Goal: Navigation & Orientation: Find specific page/section

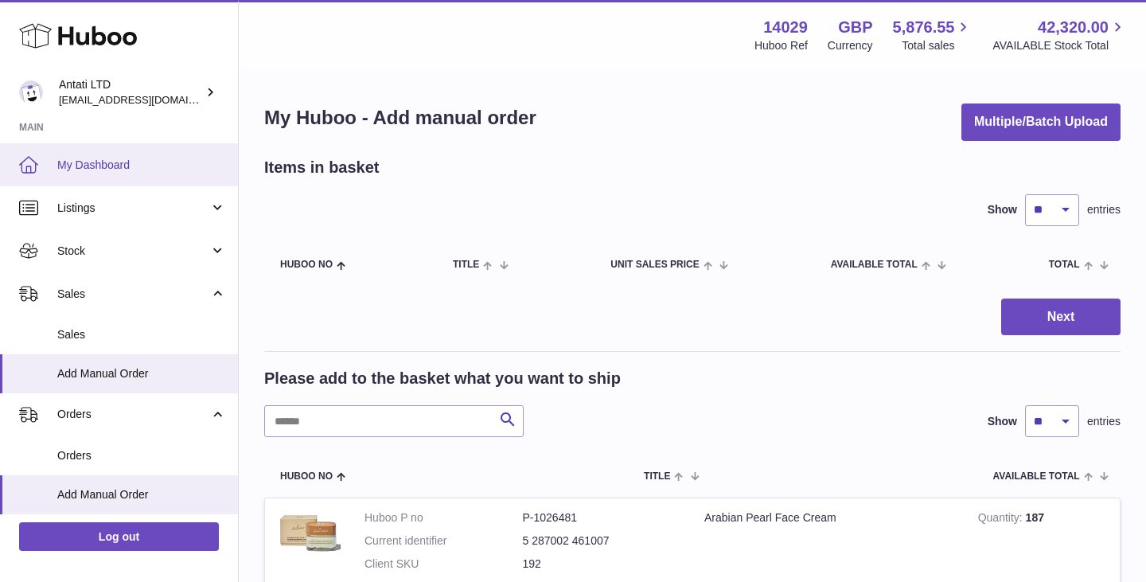
click at [108, 156] on link "My Dashboard" at bounding box center [119, 164] width 238 height 43
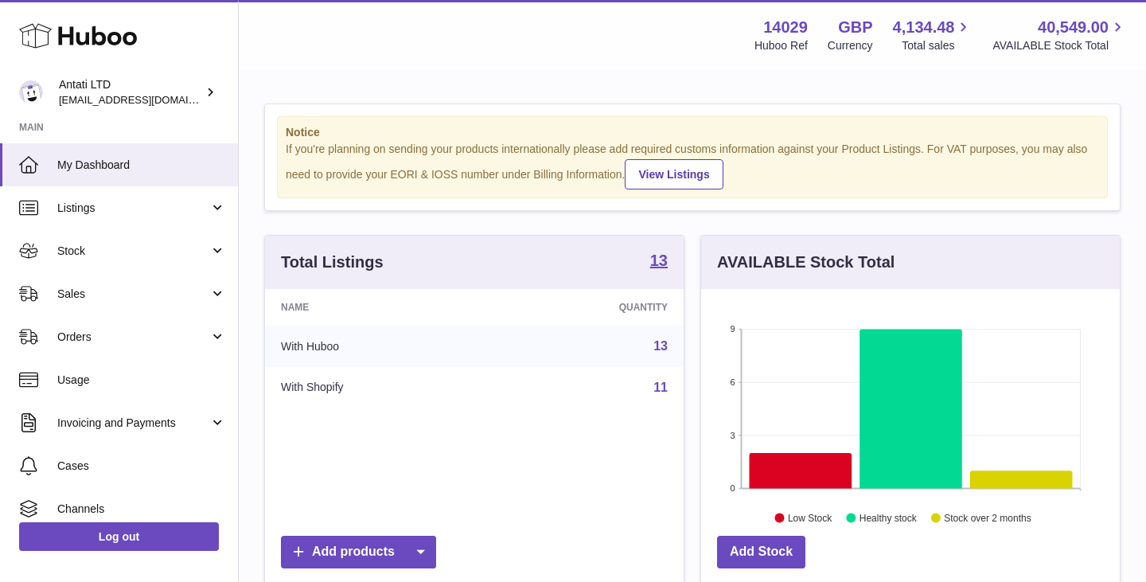
scroll to position [248, 419]
click at [913, 371] on icon at bounding box center [910, 408] width 103 height 159
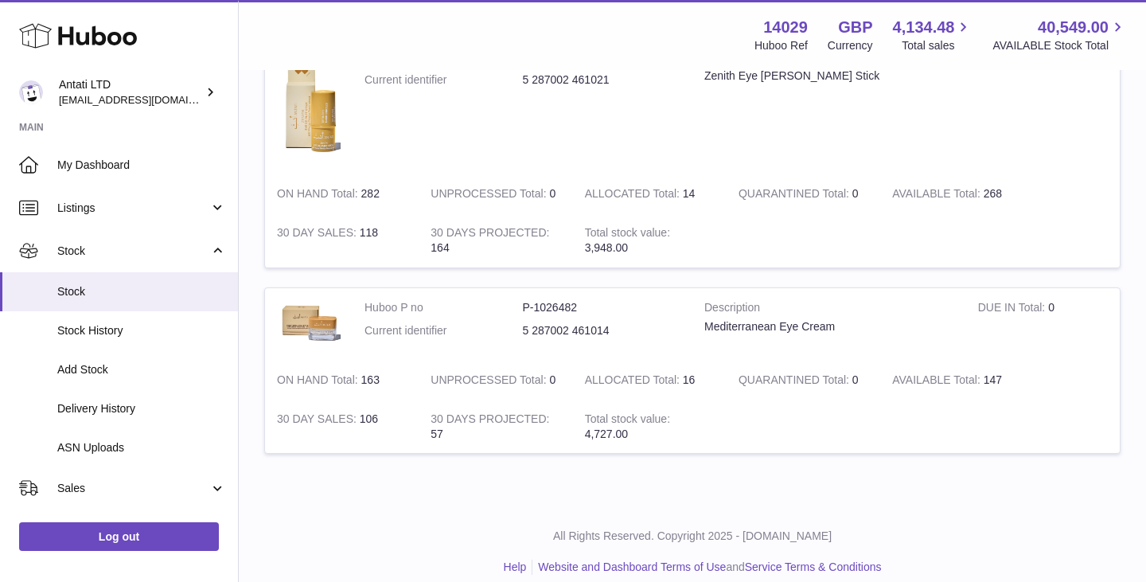
scroll to position [1614, 0]
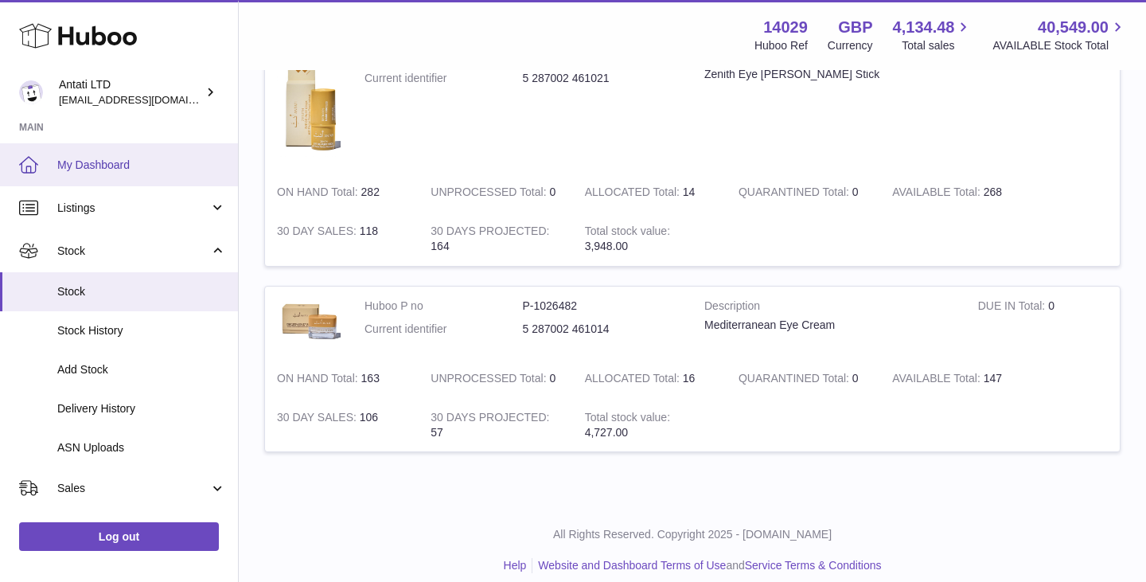
click at [108, 183] on link "My Dashboard" at bounding box center [119, 164] width 238 height 43
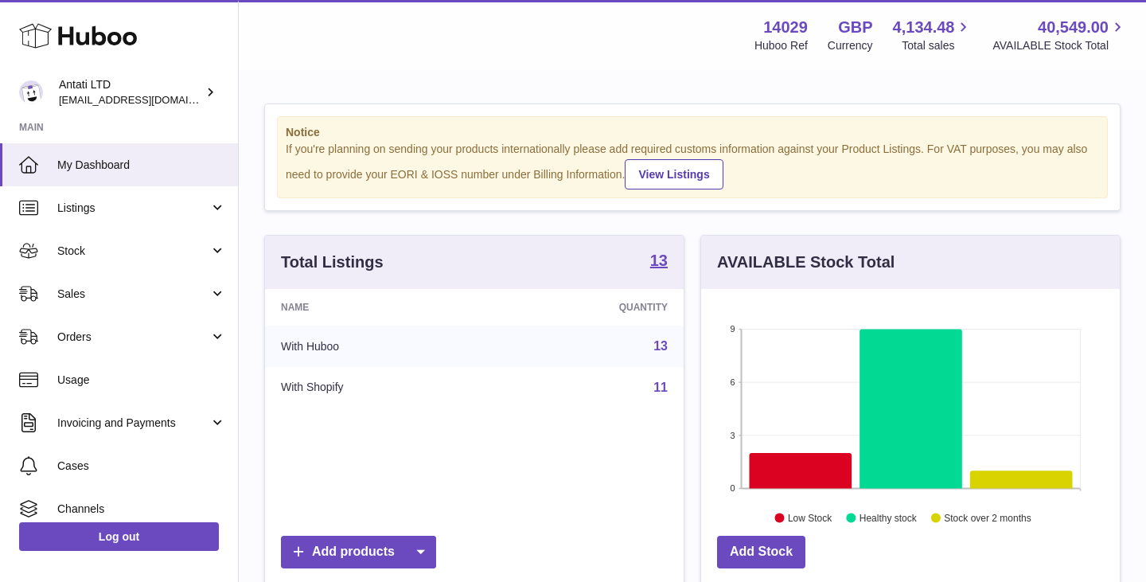
scroll to position [248, 419]
click at [794, 466] on icon at bounding box center [801, 470] width 103 height 35
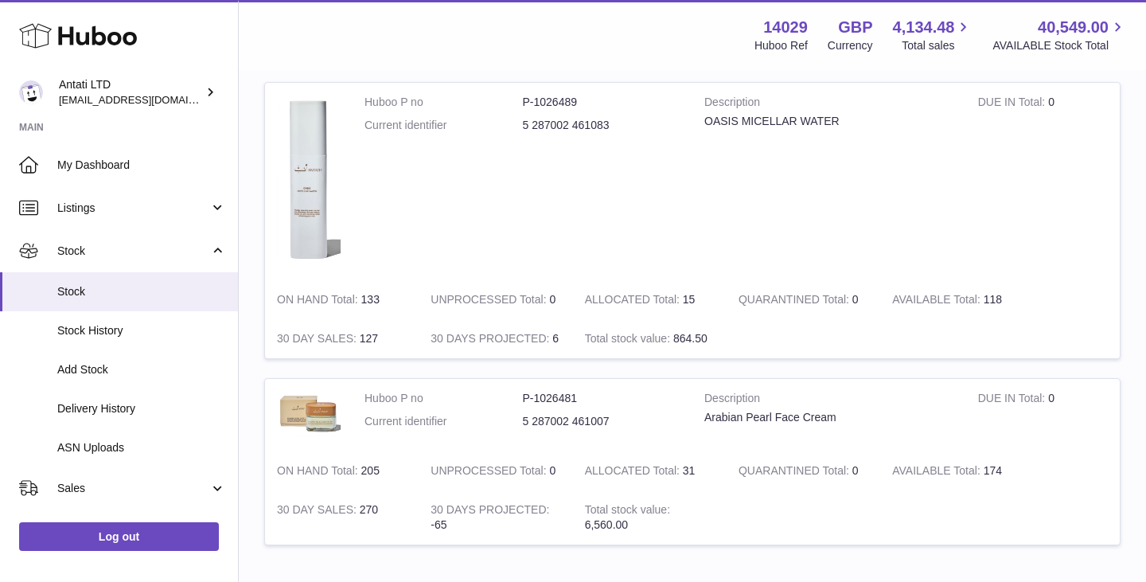
scroll to position [731, 0]
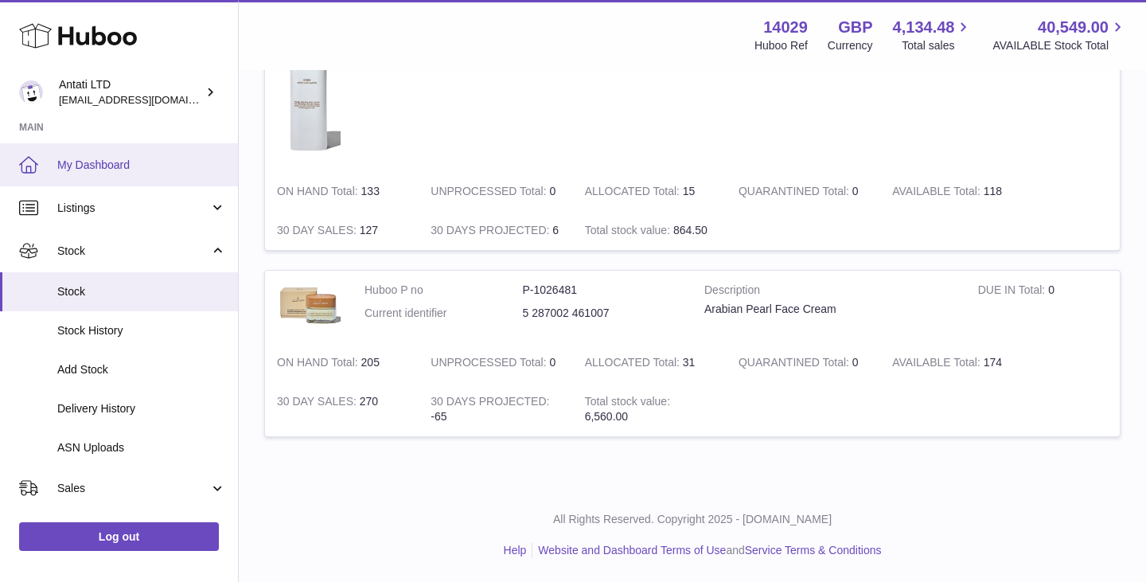
click at [119, 166] on span "My Dashboard" at bounding box center [141, 165] width 169 height 15
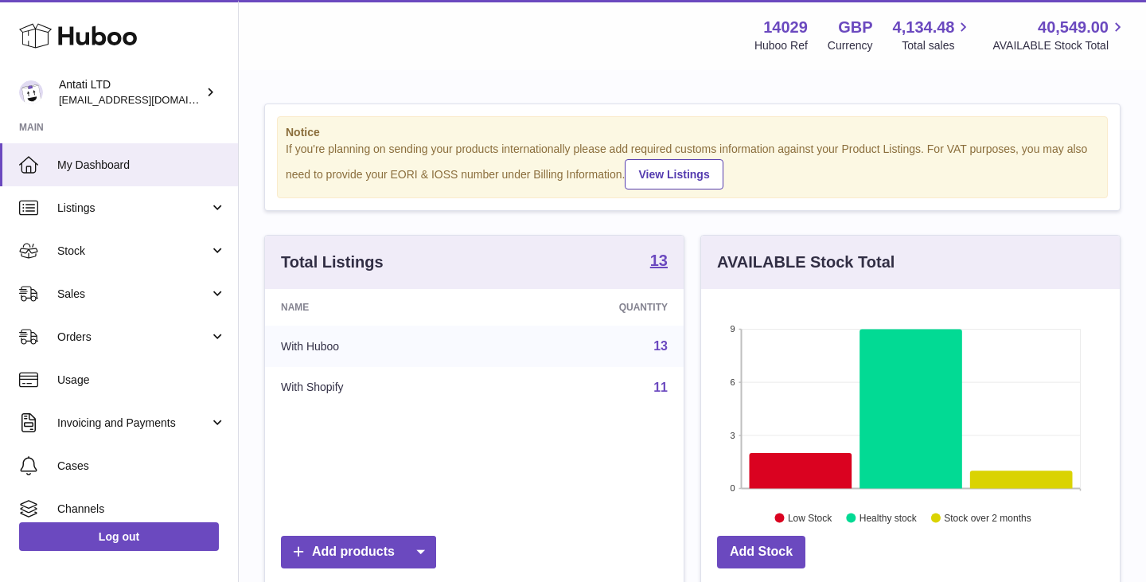
scroll to position [248, 419]
